Goal: Transaction & Acquisition: Book appointment/travel/reservation

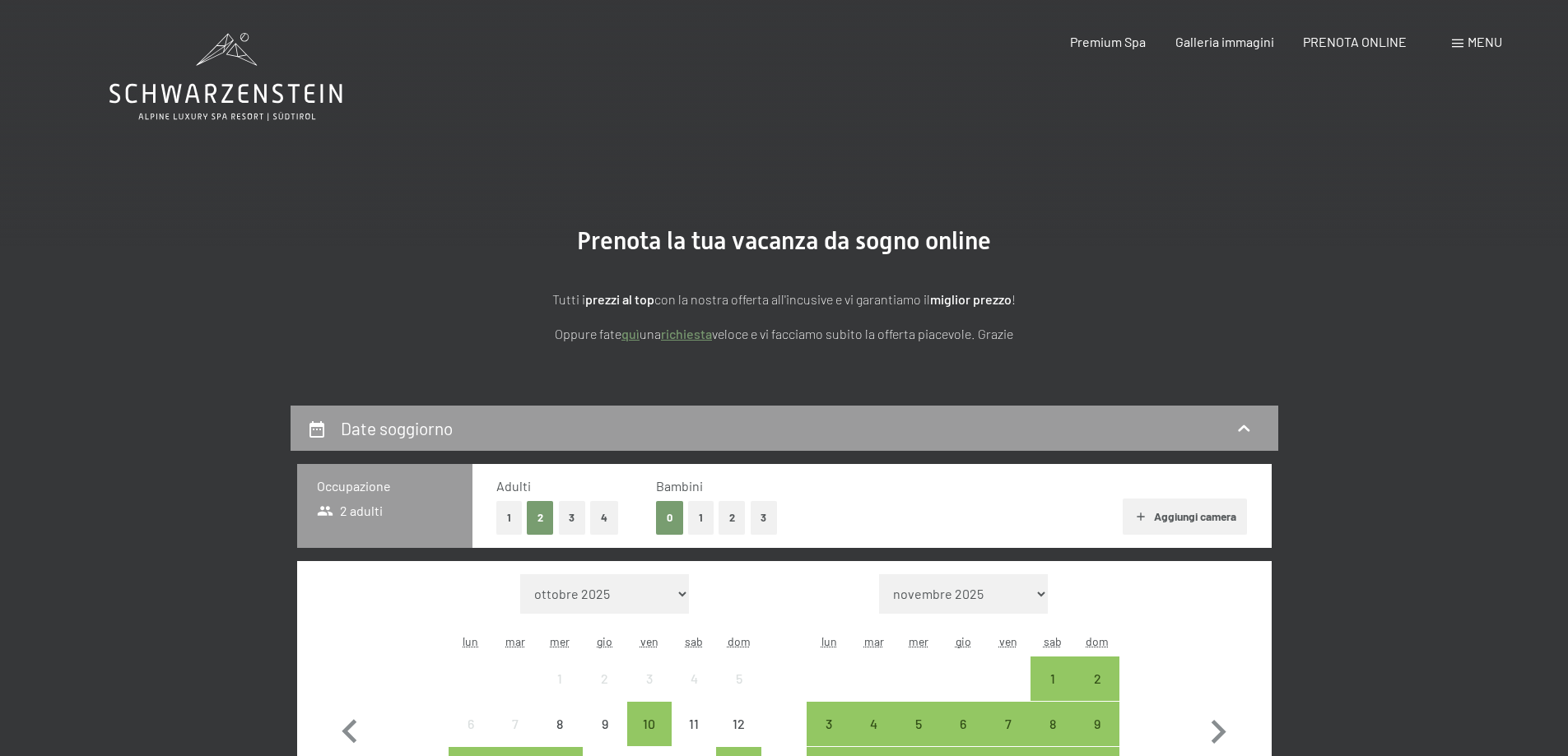
click at [702, 517] on button "1" at bounding box center [701, 518] width 26 height 33
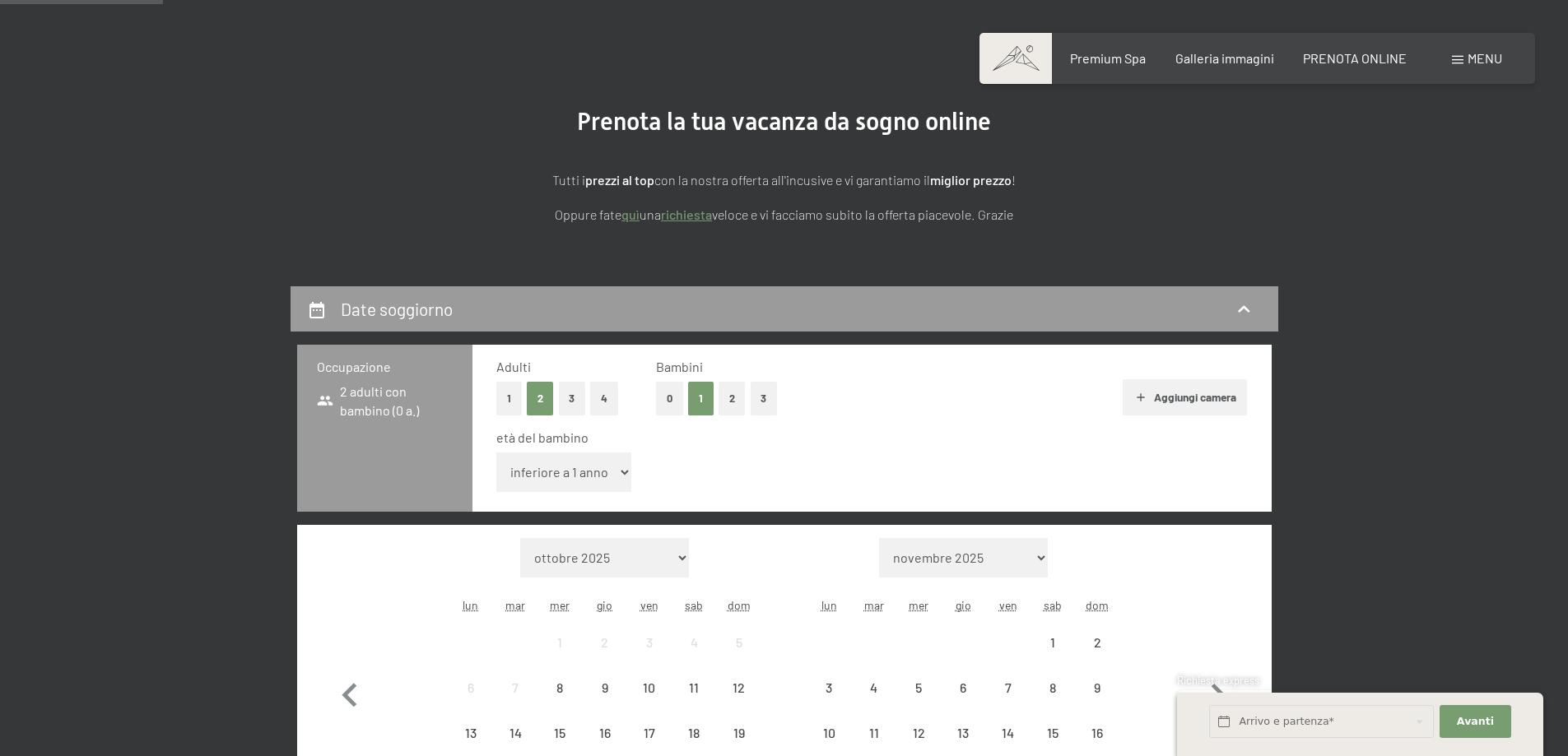
scroll to position [247, 0]
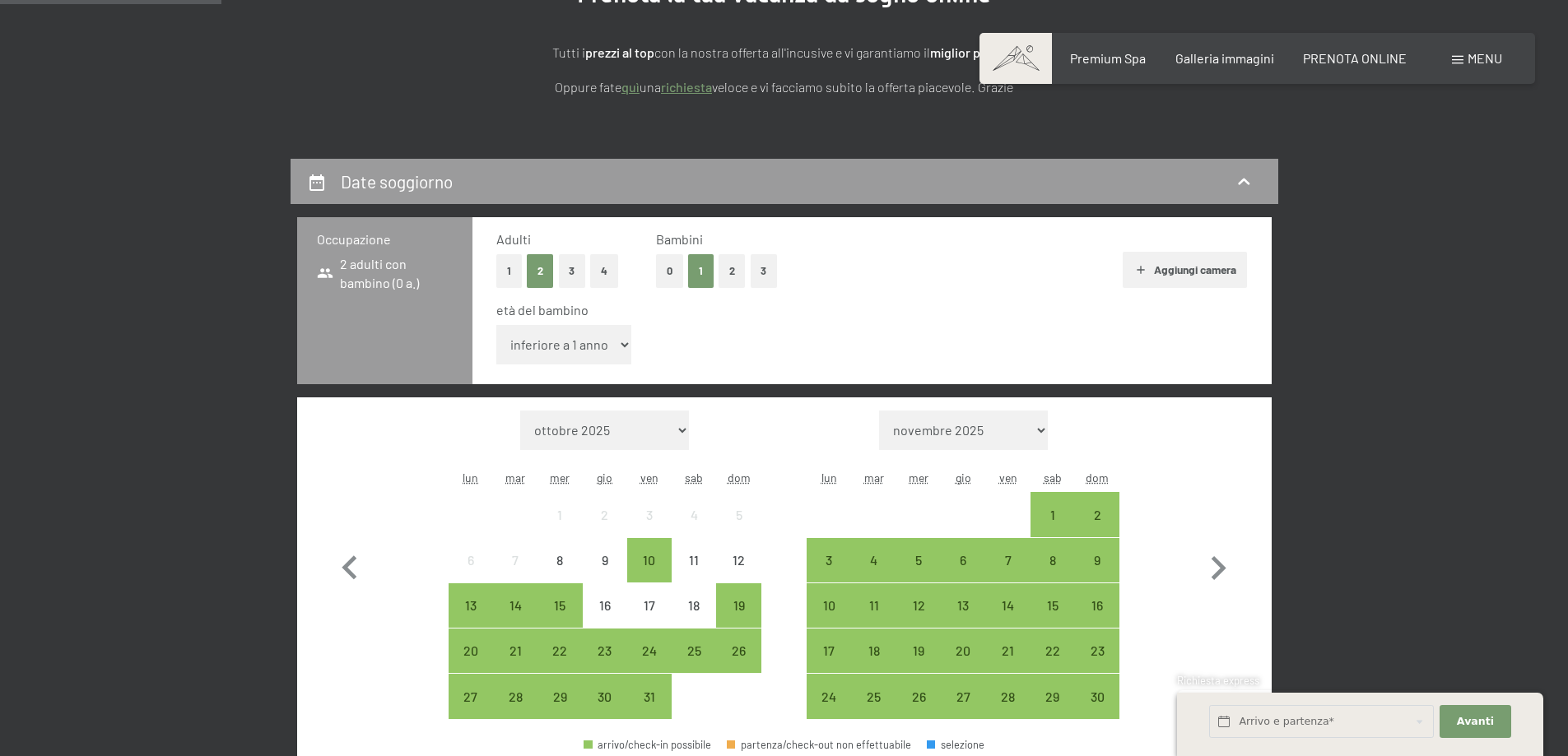
click at [621, 337] on select "inferiore a 1 anno 1 anno 2 anni 3 anni 4 anni 5 anni 6 anni 7 anni 8 anni 9 an…" at bounding box center [564, 344] width 136 height 39
select select "5"
click at [496, 325] on select "inferiore a 1 anno 1 anno 2 anni 3 anni 4 anni 5 anni 6 anni 7 anni 8 anni 9 an…" at bounding box center [564, 344] width 136 height 39
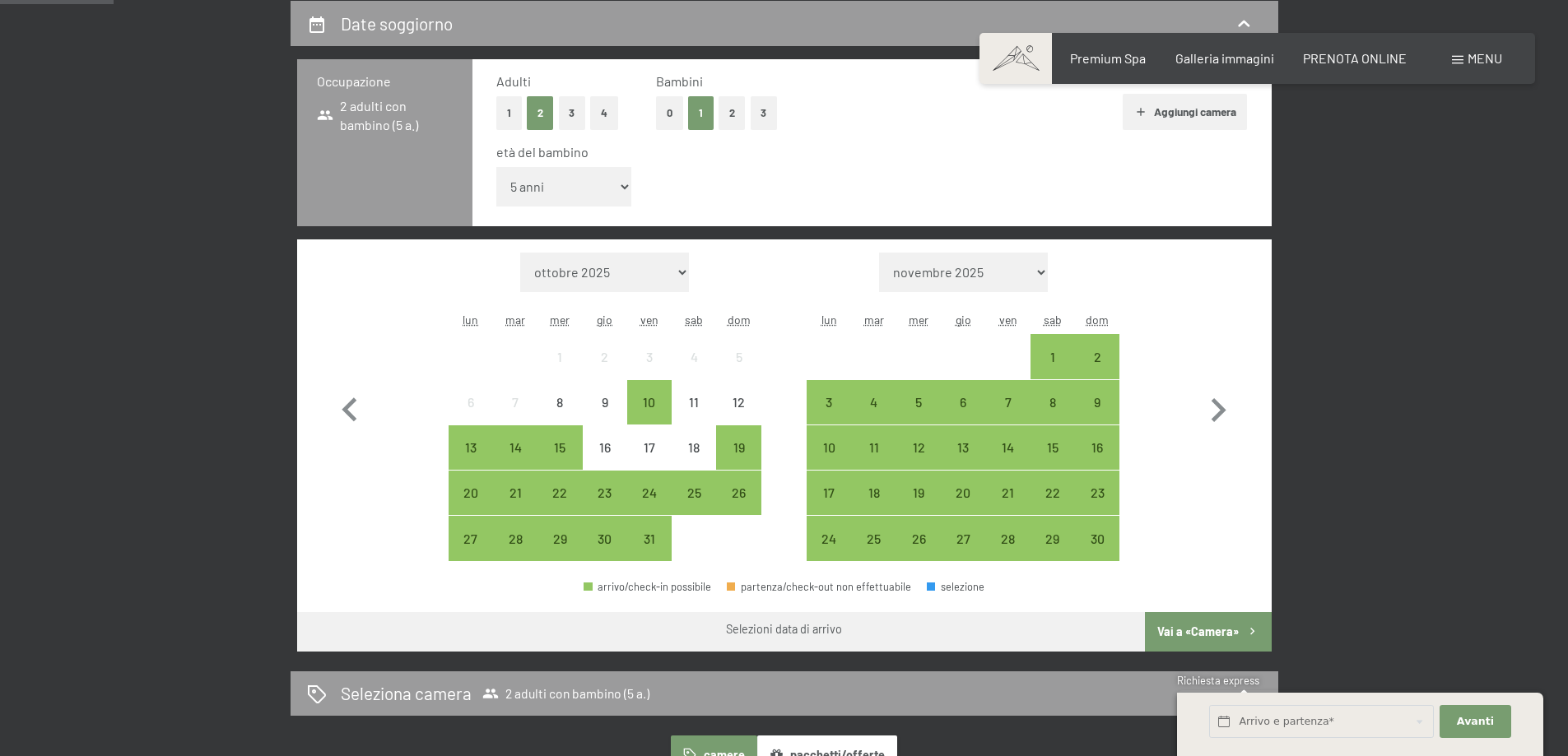
scroll to position [411, 0]
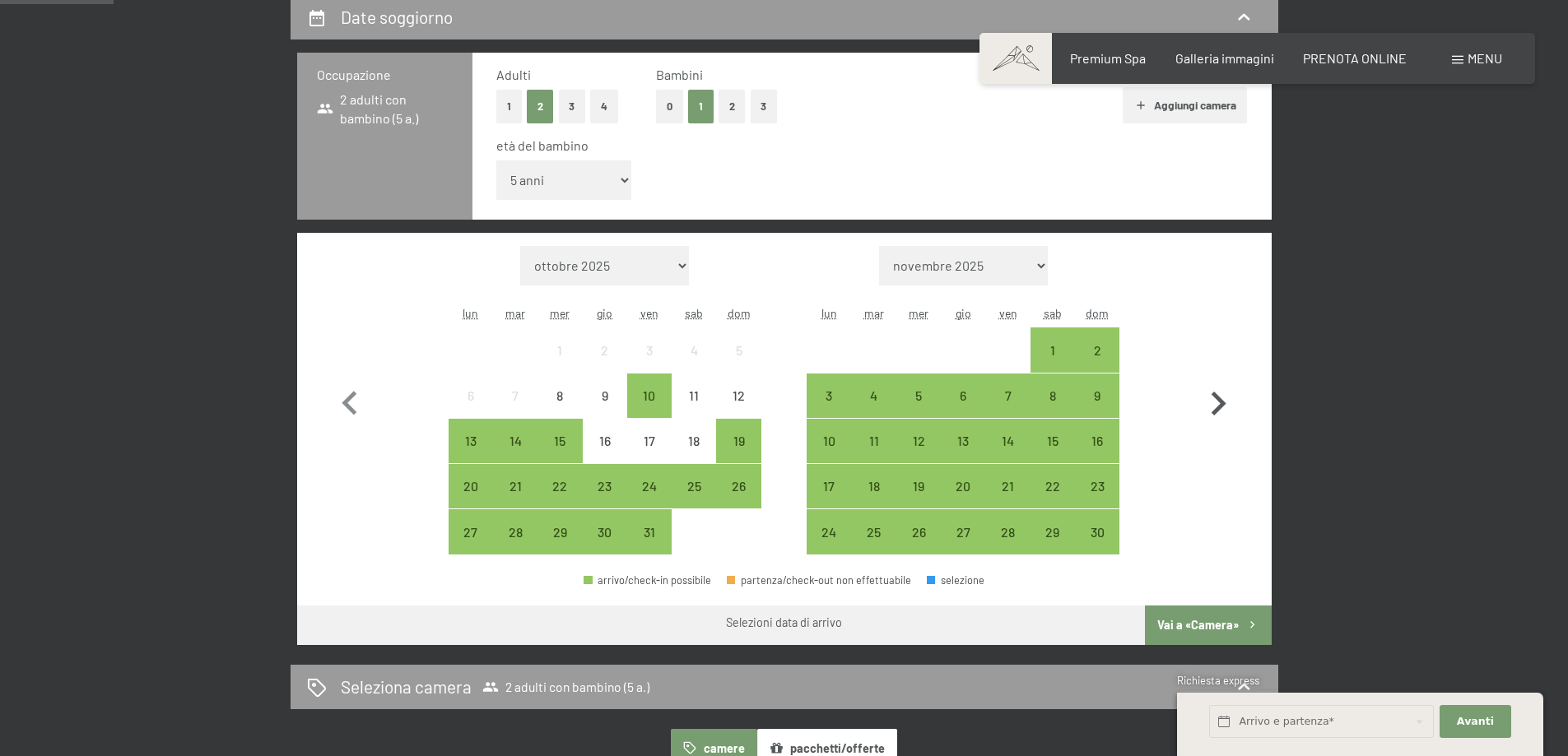
click at [1216, 414] on icon "button" at bounding box center [1218, 403] width 48 height 48
select select "[DATE]"
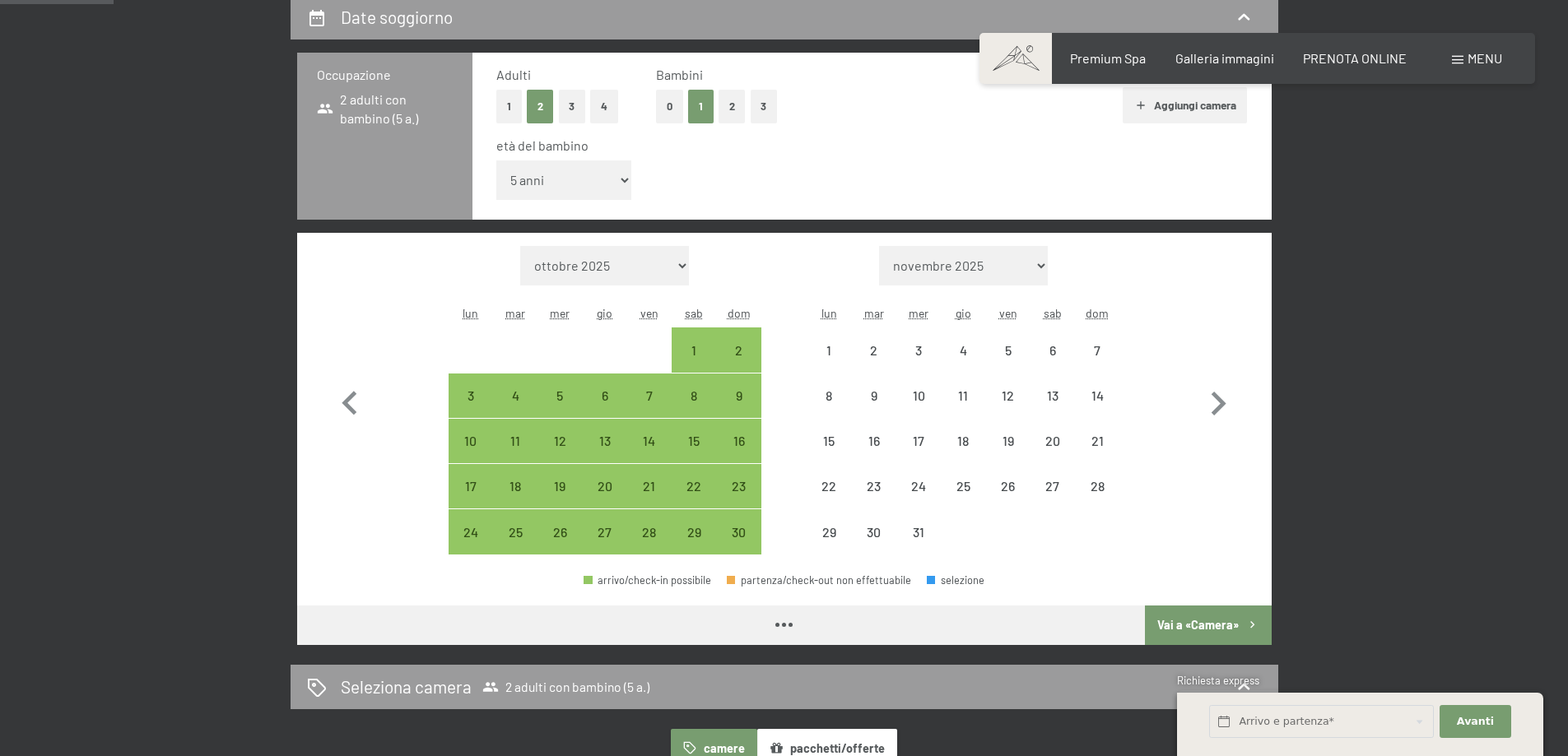
select select "[DATE]"
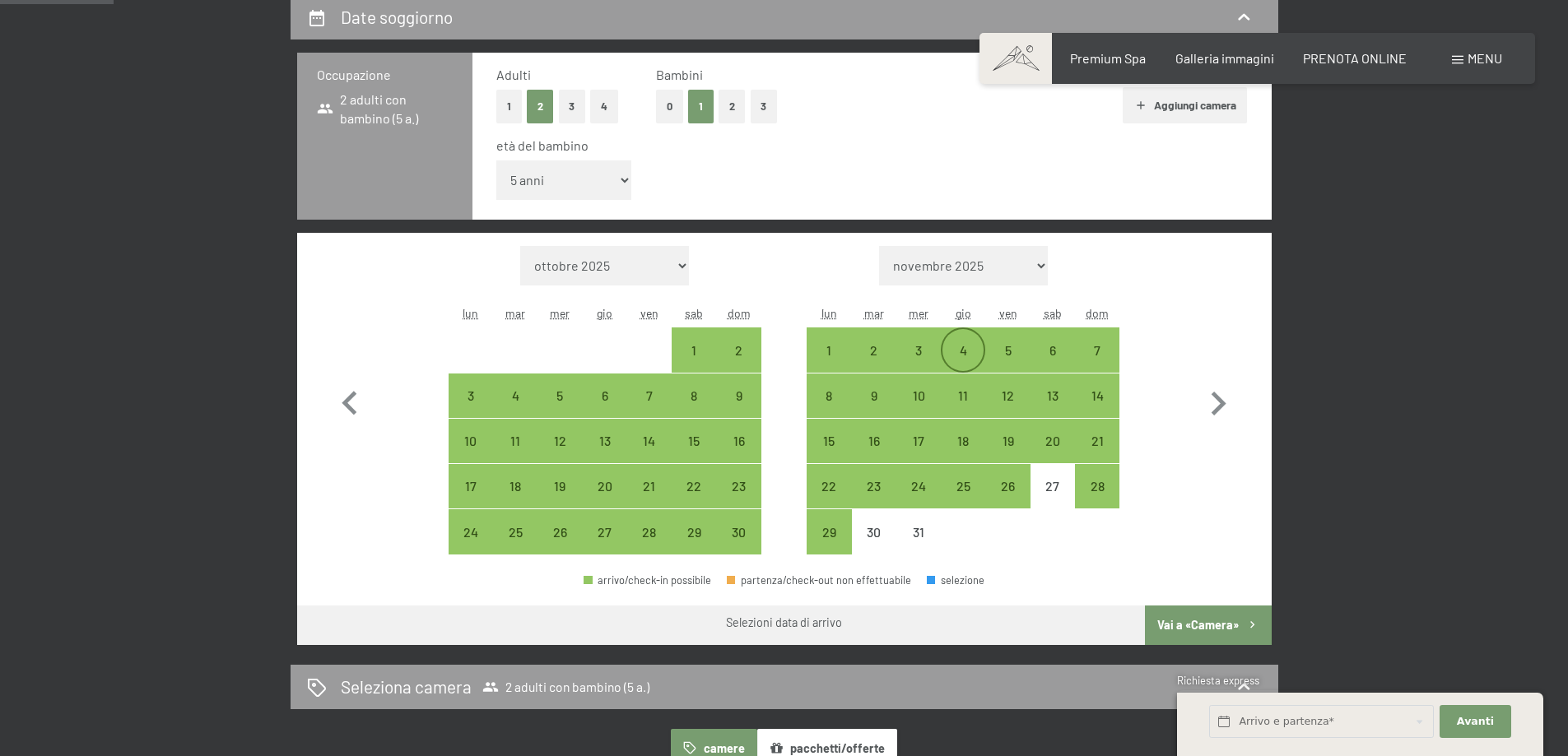
click at [980, 353] on div "4" at bounding box center [962, 363] width 41 height 41
select select "[DATE]"
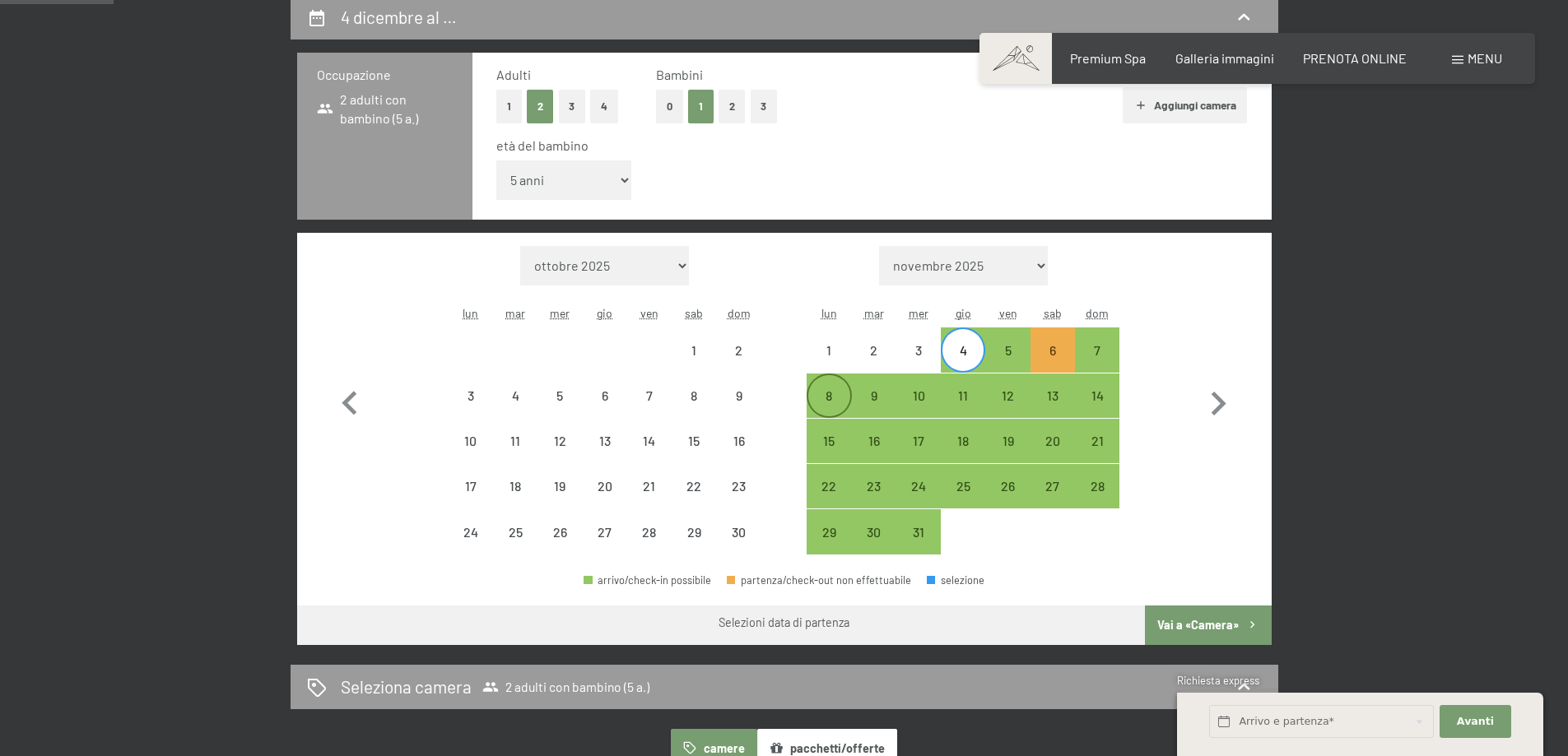
click at [840, 394] on div "8" at bounding box center [828, 409] width 41 height 41
select select "[DATE]"
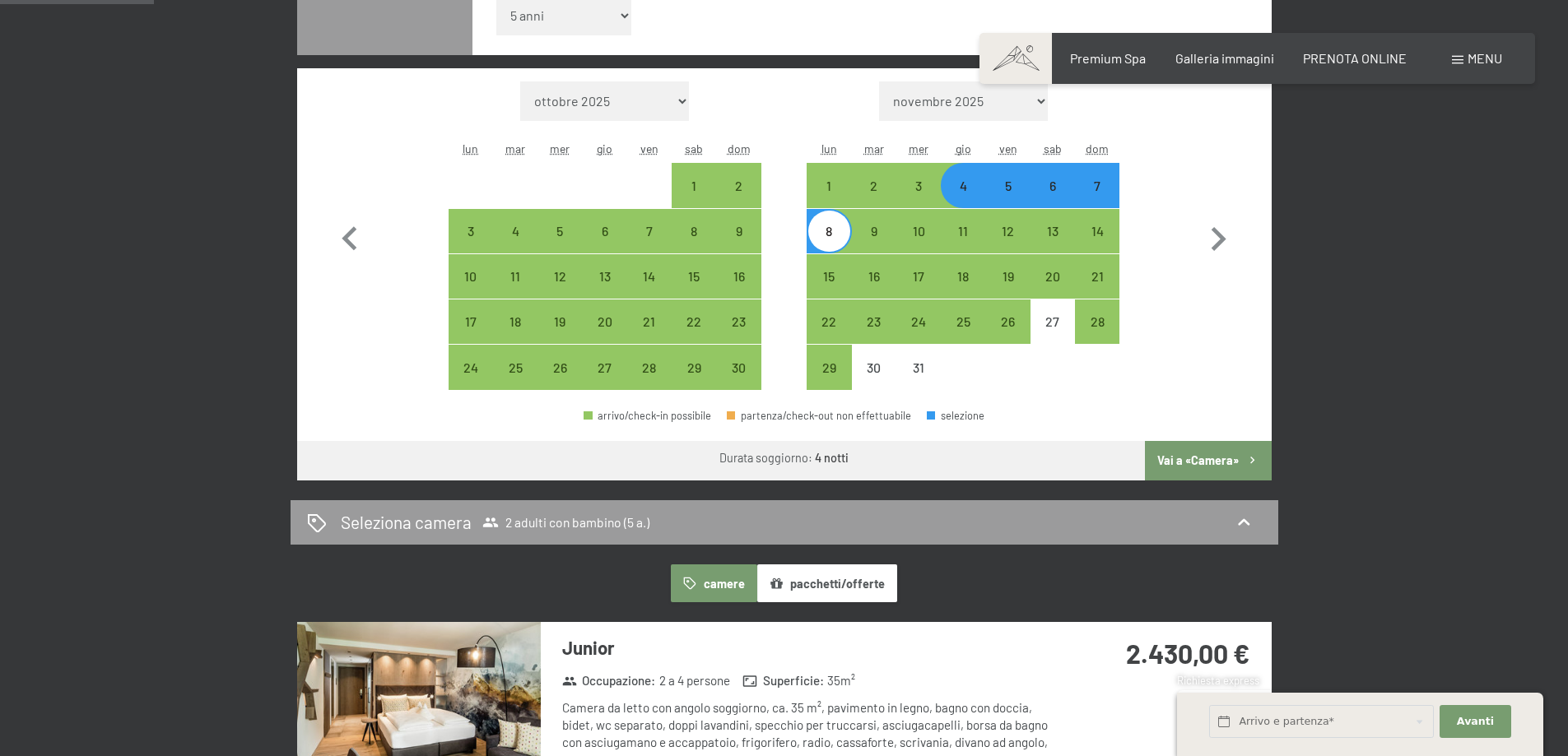
click at [1208, 464] on button "Vai a «Camera»" at bounding box center [1208, 460] width 126 height 39
select select "[DATE]"
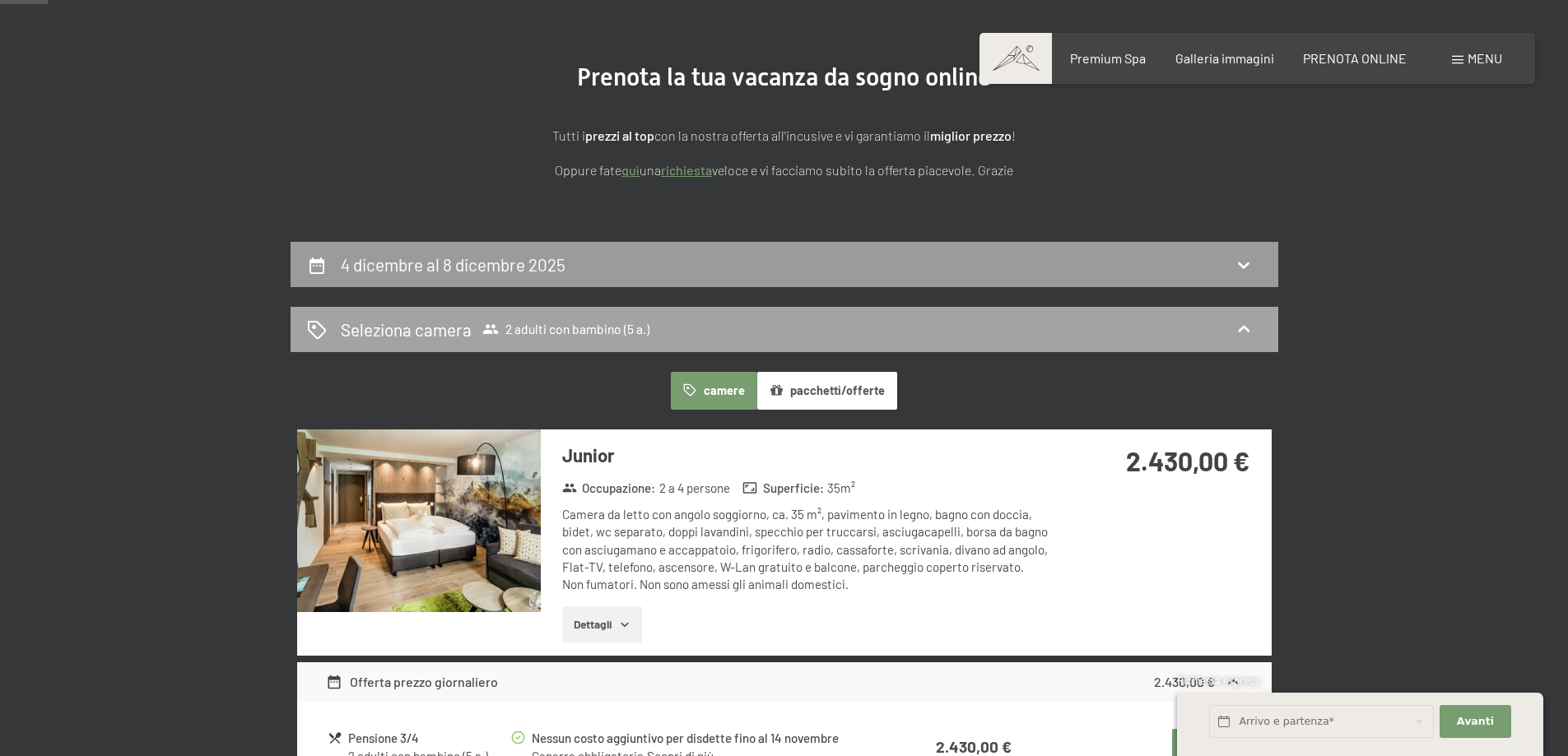
scroll to position [323, 0]
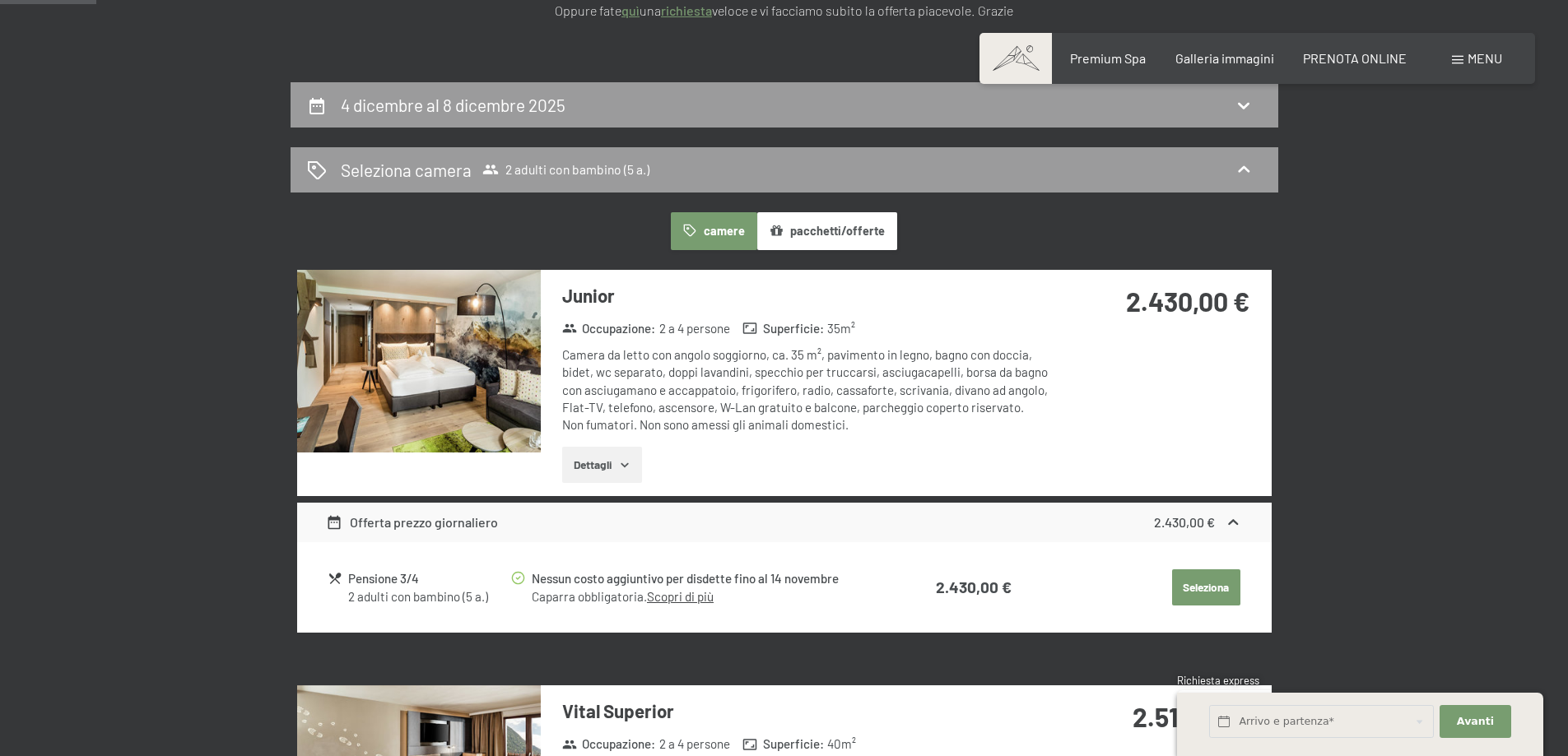
click at [619, 451] on button "Dettagli" at bounding box center [602, 464] width 80 height 36
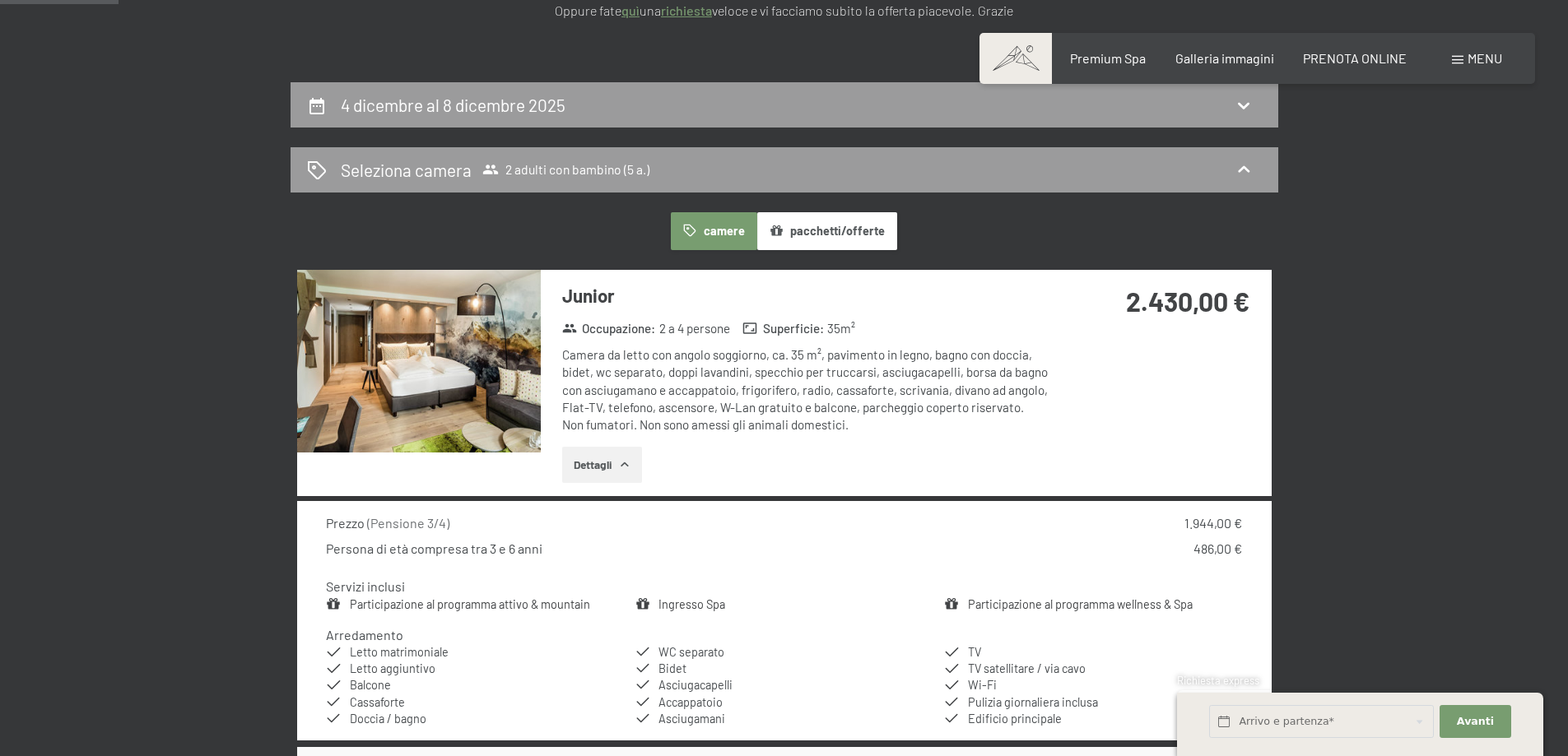
scroll to position [570, 0]
